Goal: Find specific page/section: Find specific page/section

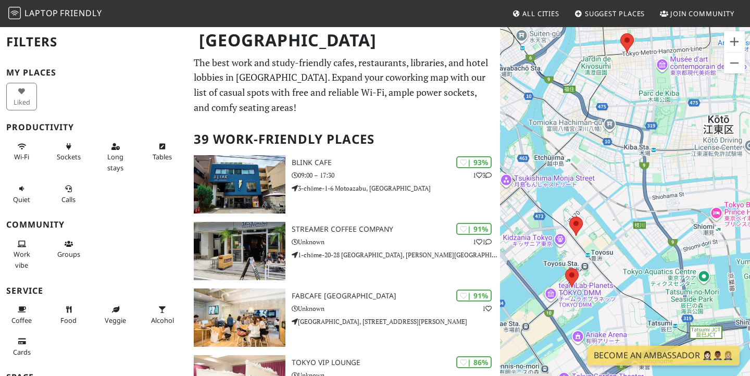
drag, startPoint x: 604, startPoint y: 282, endPoint x: 614, endPoint y: 220, distance: 62.9
click at [614, 220] on div at bounding box center [625, 214] width 250 height 376
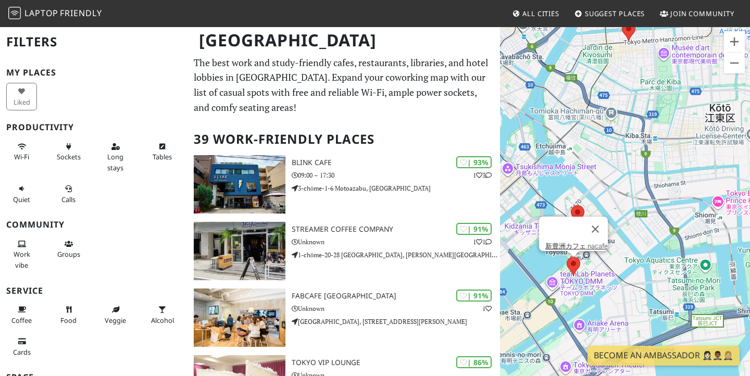
click at [567, 257] on area at bounding box center [567, 257] width 0 height 0
click at [575, 242] on link "新豊洲カフェ nacafe" at bounding box center [576, 246] width 62 height 8
click at [608, 205] on div "新豊洲カフェ nacafe" at bounding box center [625, 214] width 250 height 376
click at [571, 205] on area at bounding box center [571, 205] width 0 height 0
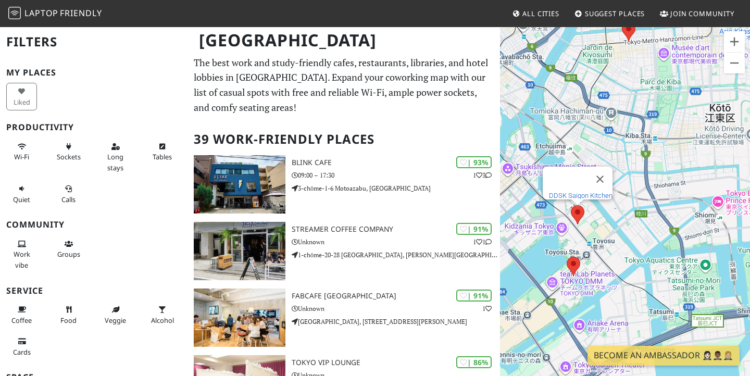
click at [567, 192] on link "DDSK Saigon Kitchen" at bounding box center [581, 196] width 64 height 8
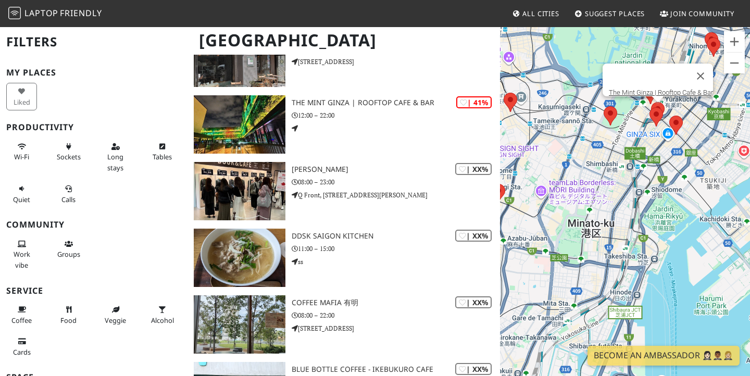
scroll to position [2062, 0]
